Goal: Information Seeking & Learning: Learn about a topic

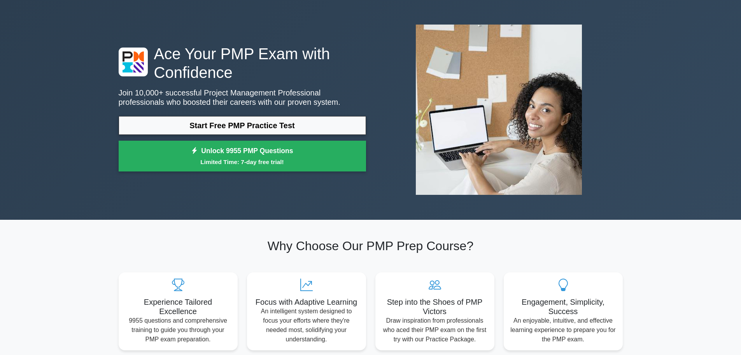
scroll to position [39, 0]
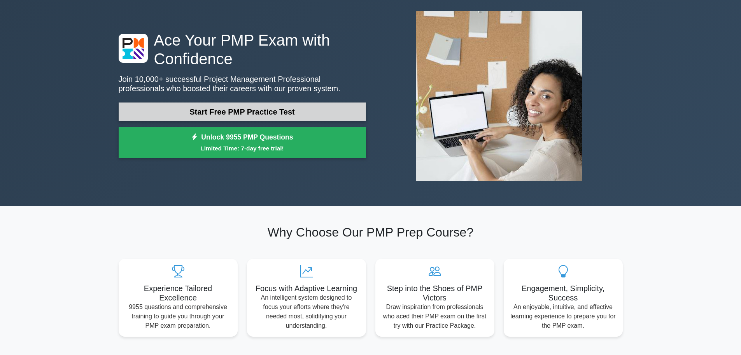
click at [309, 107] on link "Start Free PMP Practice Test" at bounding box center [243, 111] width 248 height 19
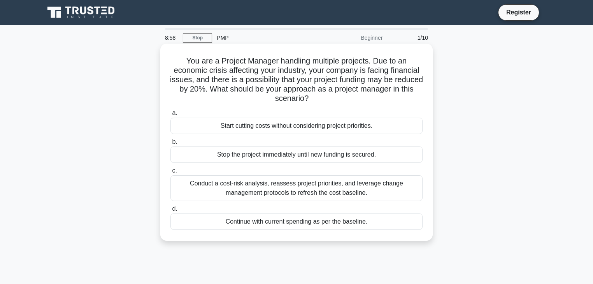
click at [383, 185] on div "Conduct a cost-risk analysis, reassess project priorities, and leverage change …" at bounding box center [296, 188] width 252 height 26
click at [170, 173] on input "c. Conduct a cost-risk analysis, reassess project priorities, and leverage chan…" at bounding box center [170, 170] width 0 height 5
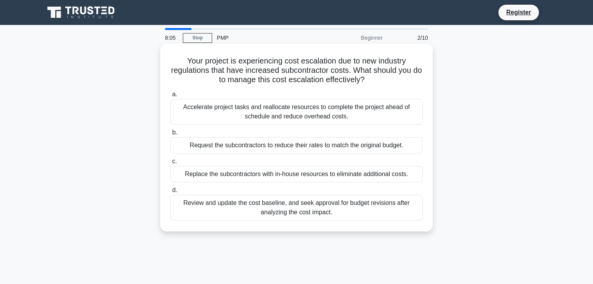
click at [407, 213] on div "Review and update the cost baseline, and seek approval for budget revisions aft…" at bounding box center [296, 208] width 252 height 26
click at [170, 193] on input "d. Review and update the cost baseline, and seek approval for budget revisions …" at bounding box center [170, 190] width 0 height 5
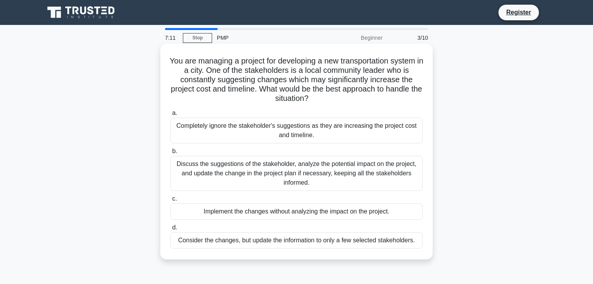
click at [403, 176] on div "Discuss the suggestions of the stakeholder, analyze the potential impact on the…" at bounding box center [296, 173] width 252 height 35
click at [170, 154] on input "b. Discuss the suggestions of the stakeholder, analyze the potential impact on …" at bounding box center [170, 151] width 0 height 5
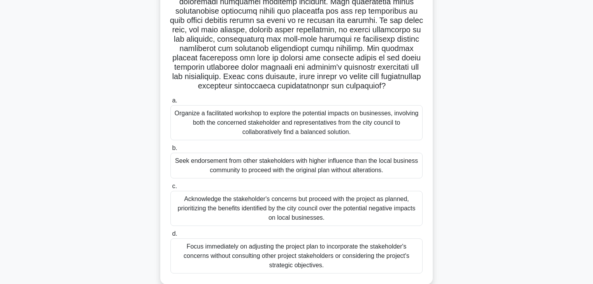
scroll to position [149, 0]
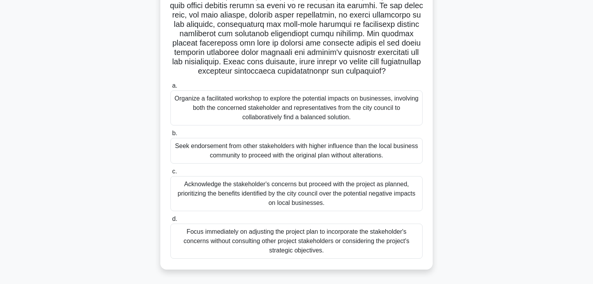
click at [196, 109] on div "Organize a facilitated workshop to explore the potential impacts on businesses,…" at bounding box center [296, 107] width 252 height 35
click at [170, 88] on input "a. Organize a facilitated workshop to explore the potential impacts on business…" at bounding box center [170, 85] width 0 height 5
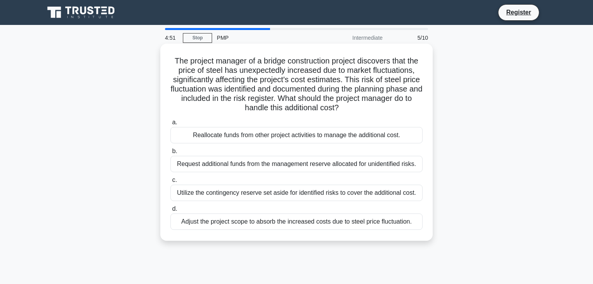
scroll to position [0, 0]
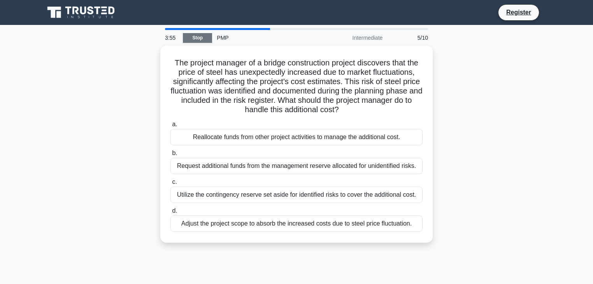
click at [196, 39] on link "Stop" at bounding box center [197, 38] width 29 height 10
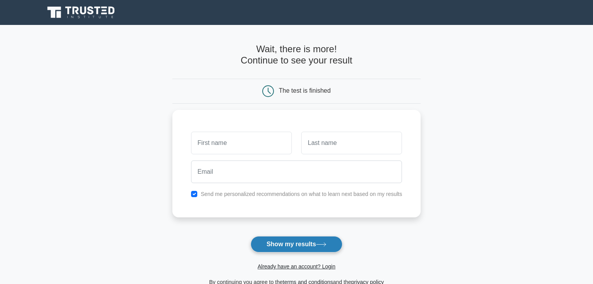
click at [275, 240] on button "Show my results" at bounding box center [297, 244] width 92 height 16
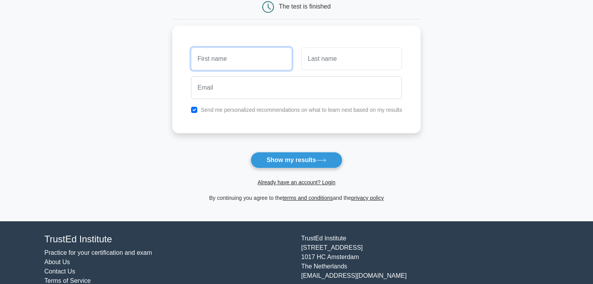
scroll to position [93, 0]
